Goal: Navigation & Orientation: Go to known website

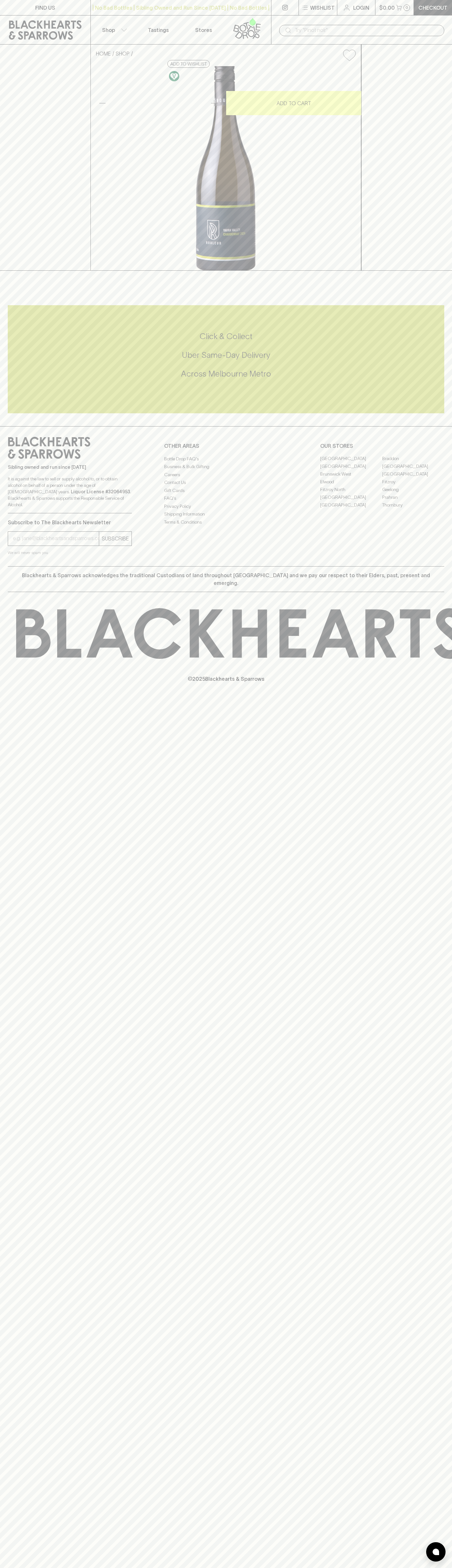
click at [420, 22] on div "​" at bounding box center [361, 30] width 181 height 29
click at [443, 920] on div "FIND US | No Bad Bottles | Sibling Owned and Run Since [DATE] | No Bad Bottles …" at bounding box center [226, 784] width 452 height 1568
click at [186, 1567] on html "FIND US | No Bad Bottles | Sibling Owned and Run Since [DATE] | No Bad Bottles …" at bounding box center [226, 784] width 452 height 1568
click at [19, 18] on link at bounding box center [45, 30] width 90 height 29
